Goal: Task Accomplishment & Management: Complete application form

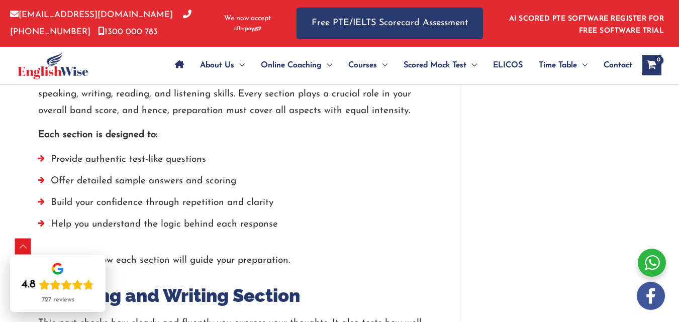
scroll to position [1340, 0]
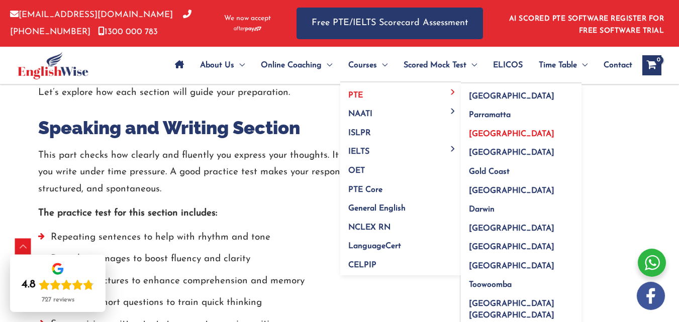
click at [486, 133] on span "Melbourne" at bounding box center [511, 134] width 85 height 8
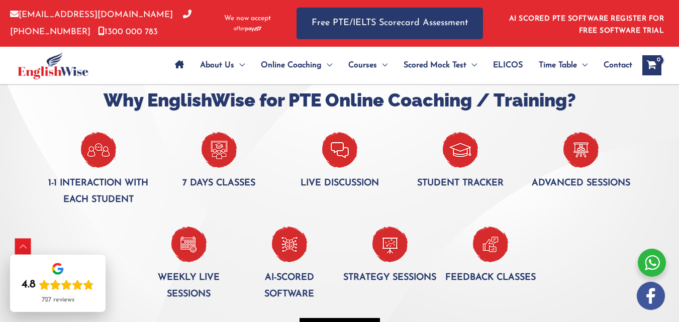
scroll to position [586, 0]
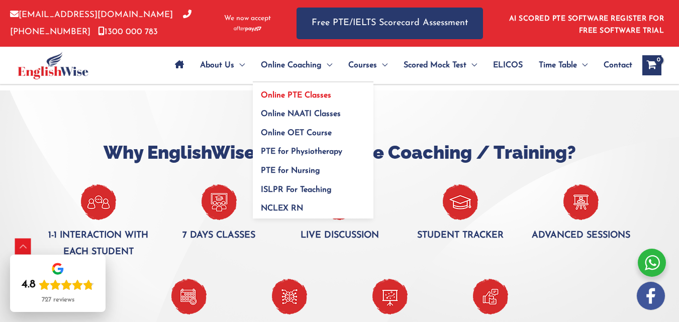
click at [305, 91] on span "Online PTE Classes" at bounding box center [296, 95] width 70 height 8
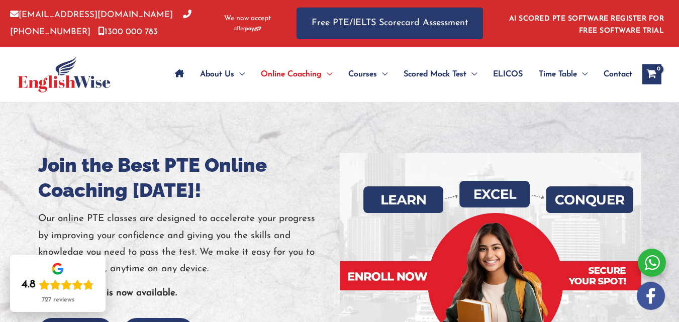
click at [62, 79] on img at bounding box center [64, 74] width 93 height 36
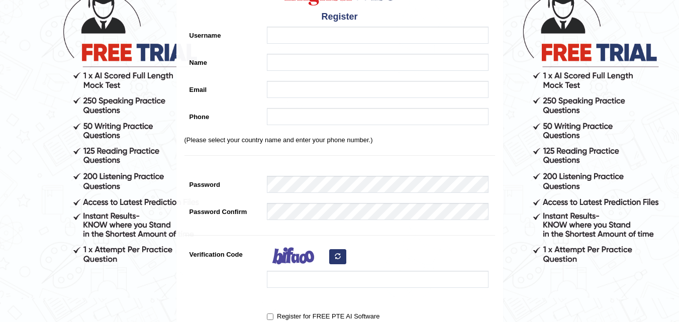
scroll to position [91, 0]
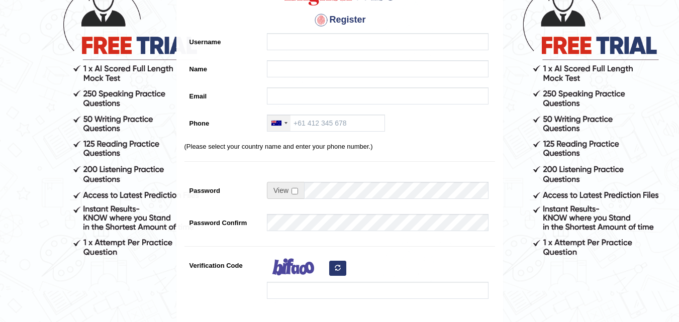
click at [269, 119] on div at bounding box center [278, 123] width 23 height 16
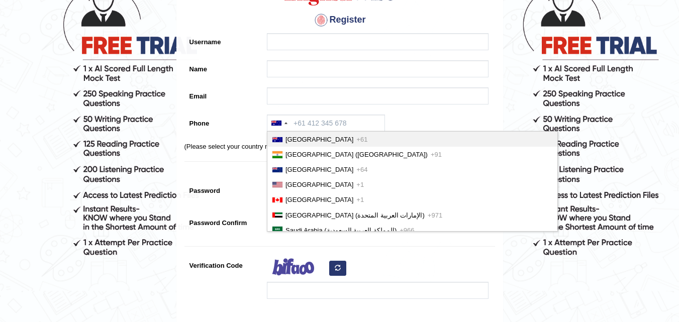
click at [1, 145] on main "Please fix the following errors: Please Fill in the Form Register Username Name…" at bounding box center [339, 189] width 679 height 560
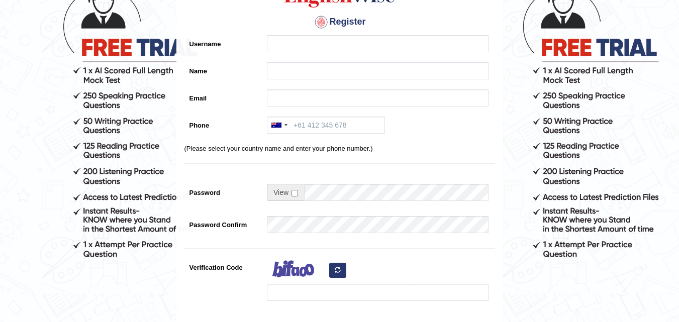
scroll to position [167, 0]
